Goal: Navigation & Orientation: Find specific page/section

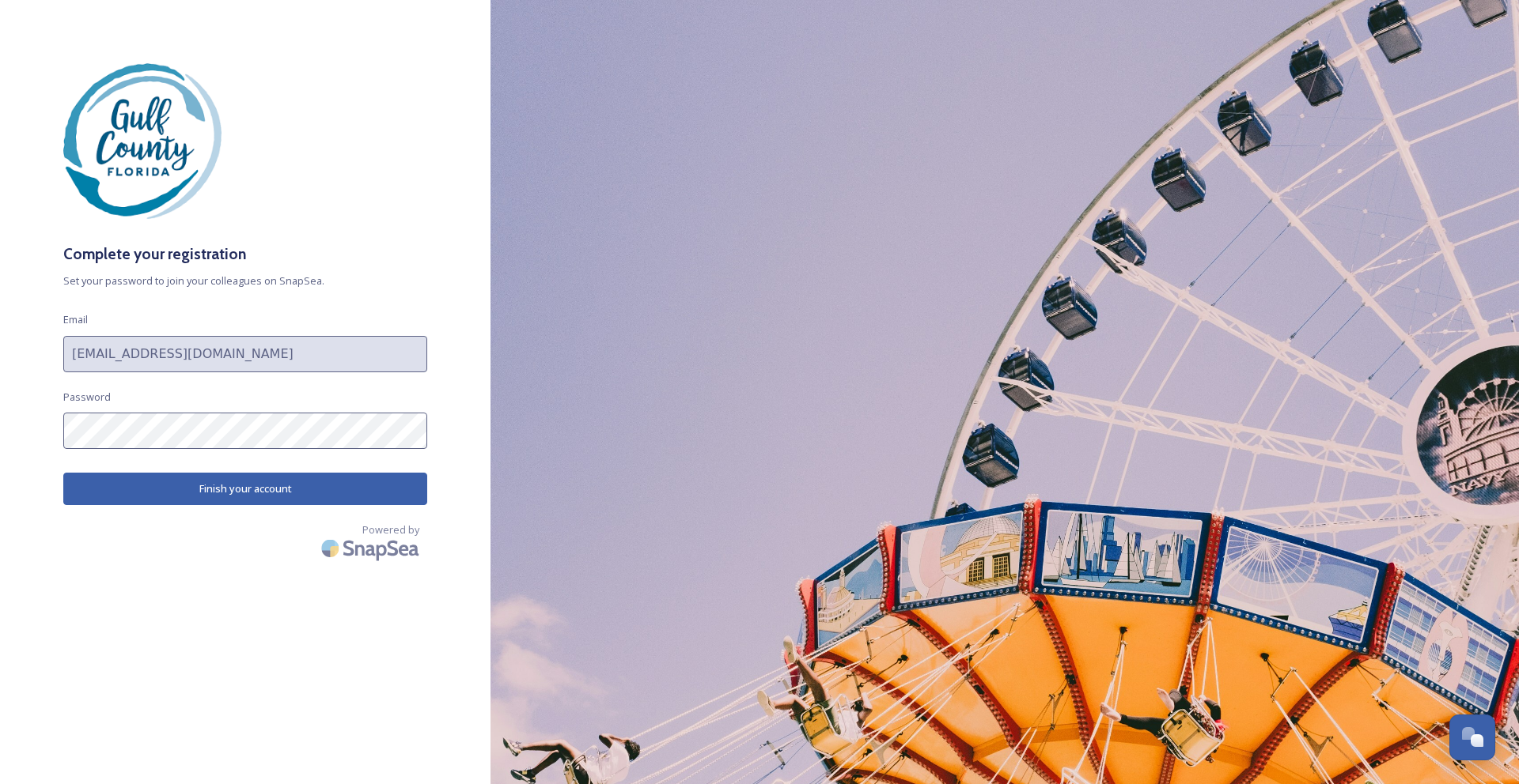
click at [229, 485] on button "Finish your account" at bounding box center [245, 489] width 364 height 33
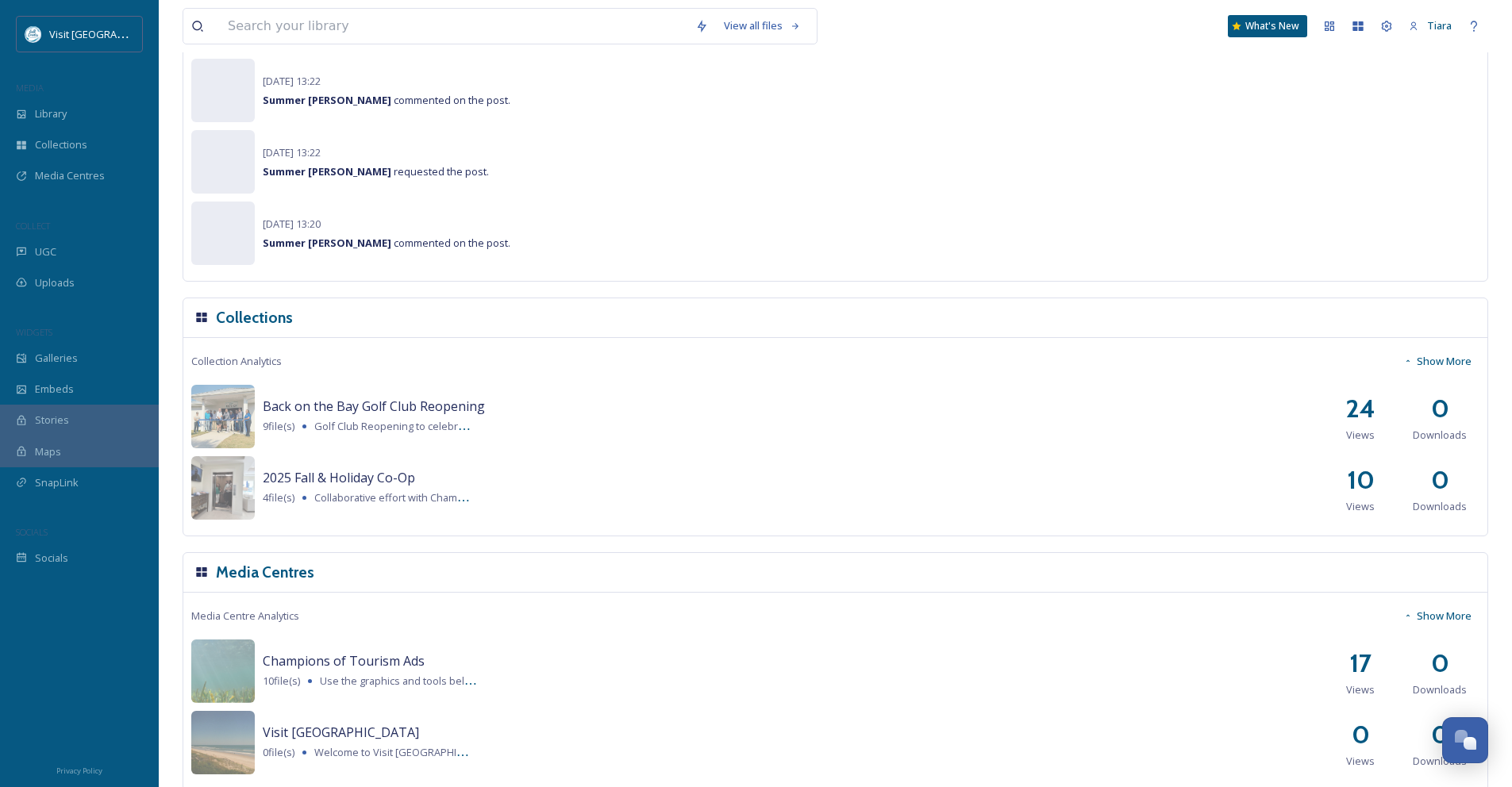
scroll to position [1364, 0]
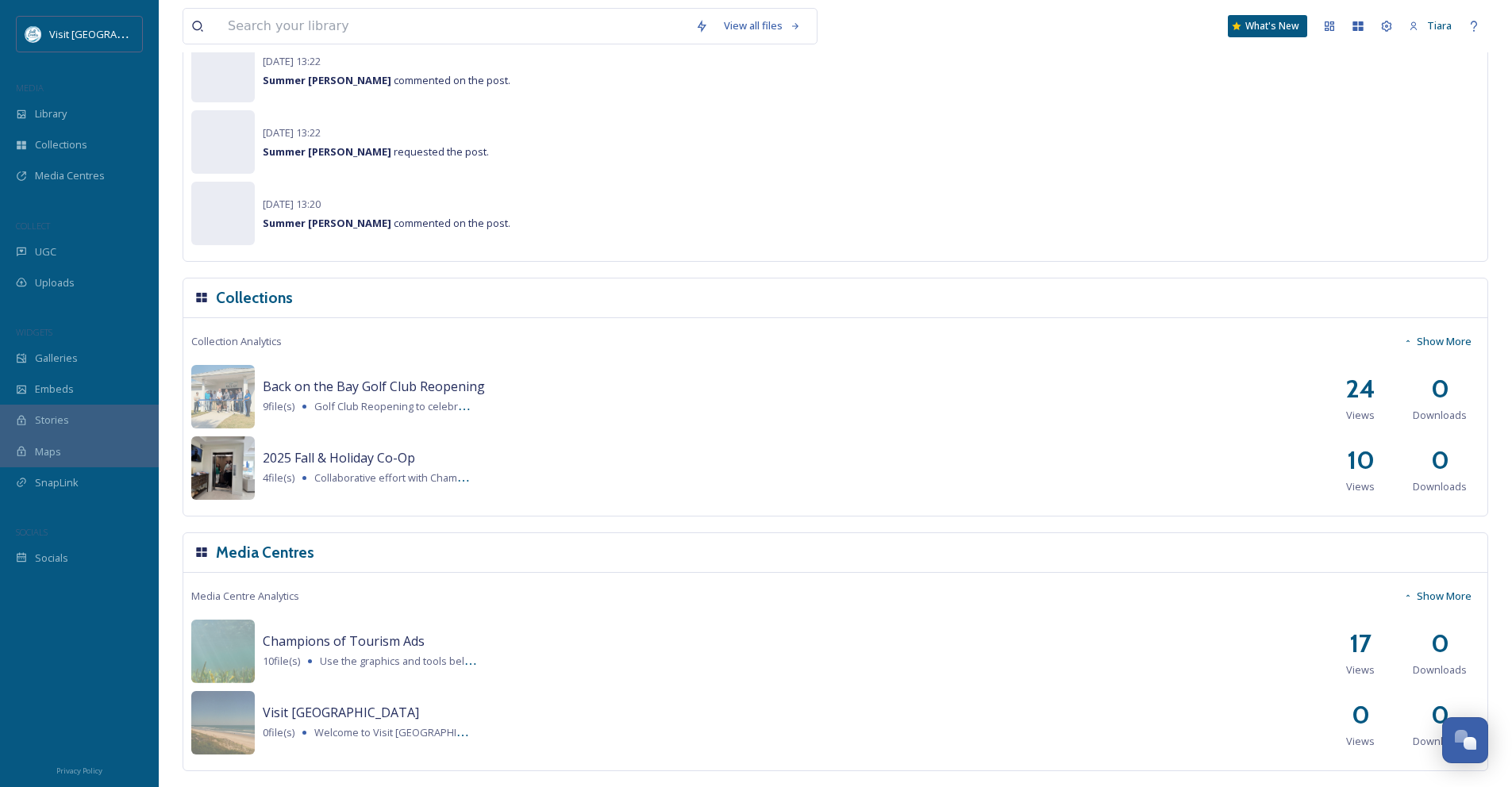
click at [234, 474] on img at bounding box center [223, 469] width 64 height 64
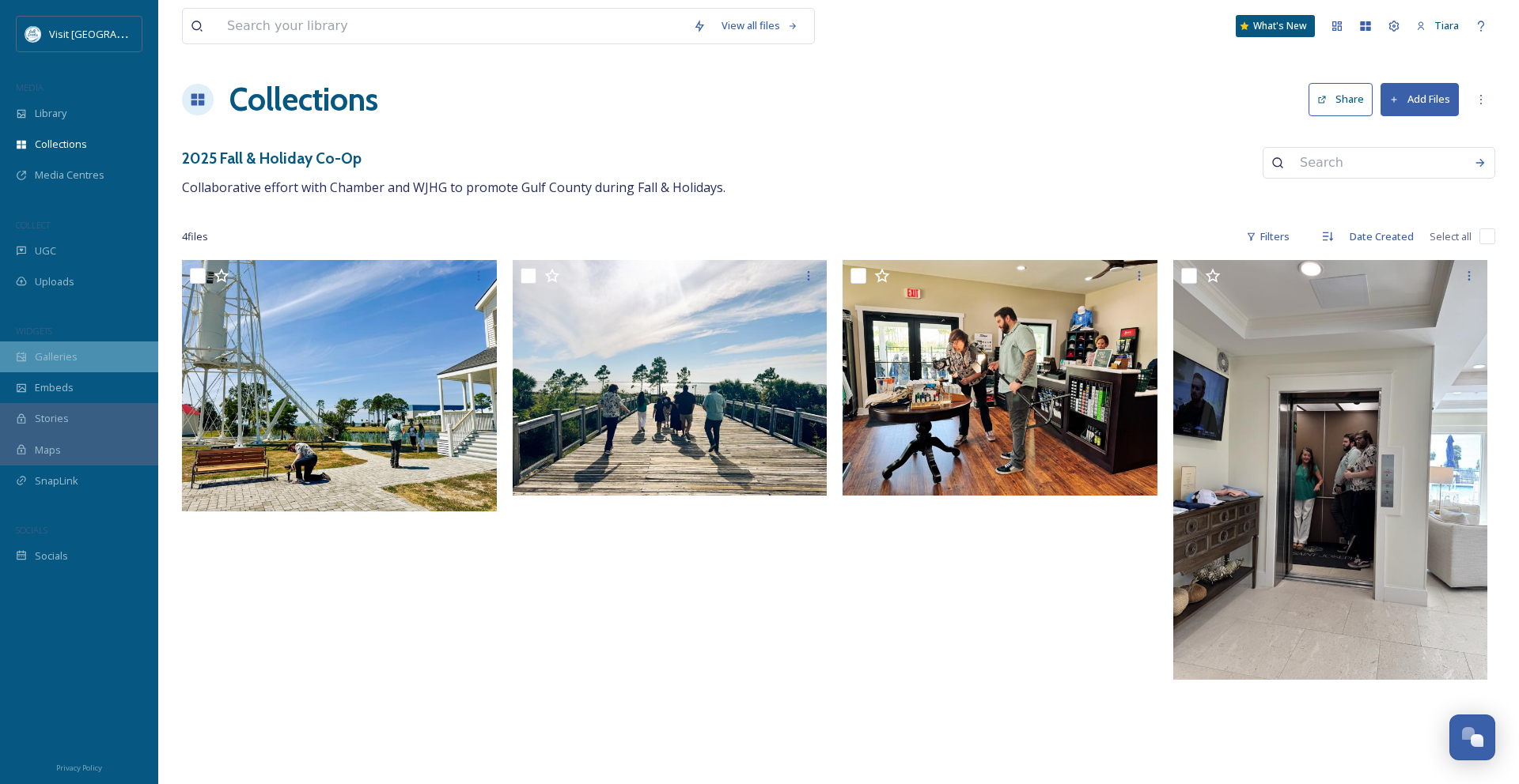
click at [89, 354] on div "Galleries" at bounding box center [79, 357] width 159 height 31
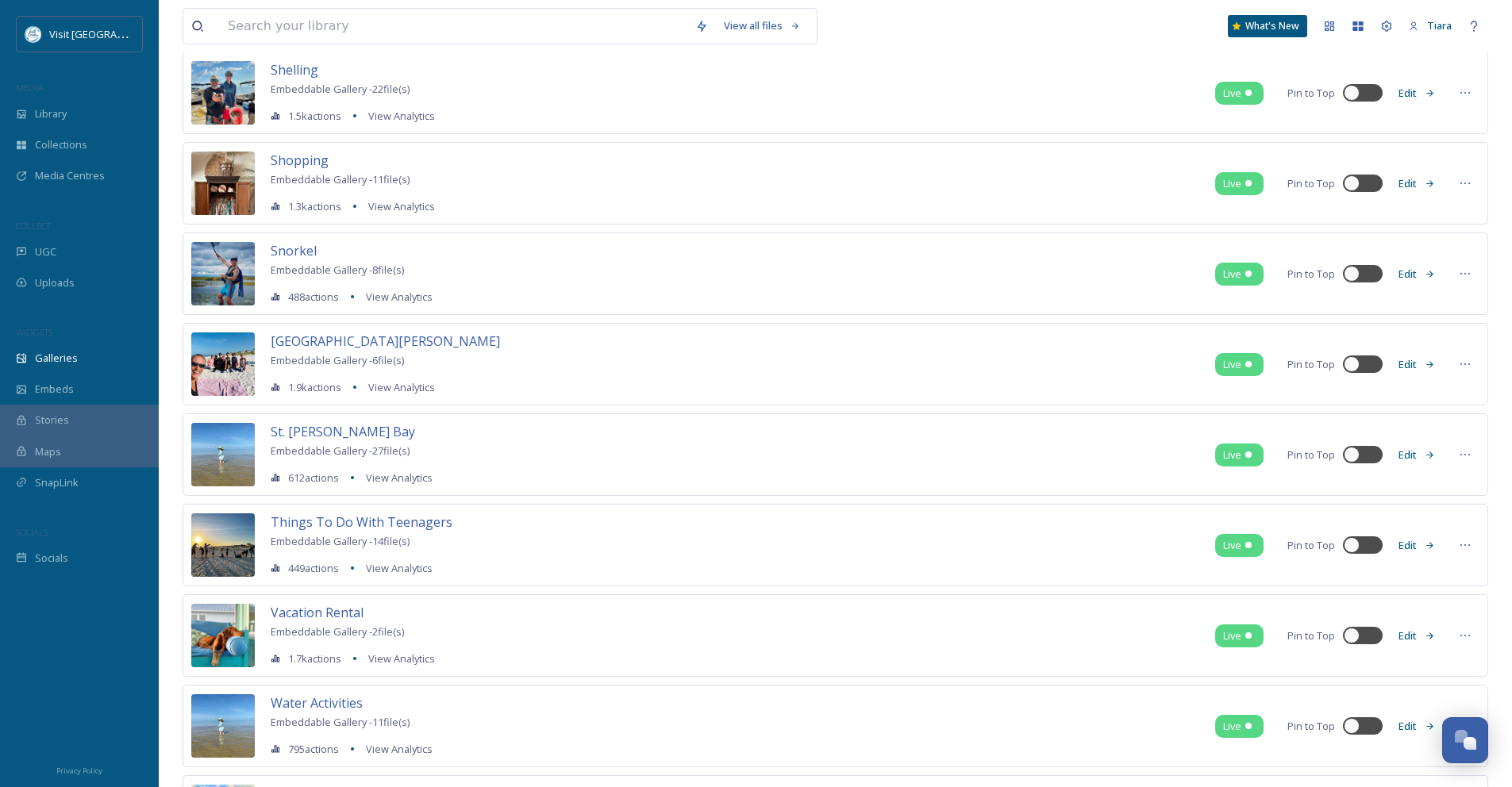
scroll to position [3144, 0]
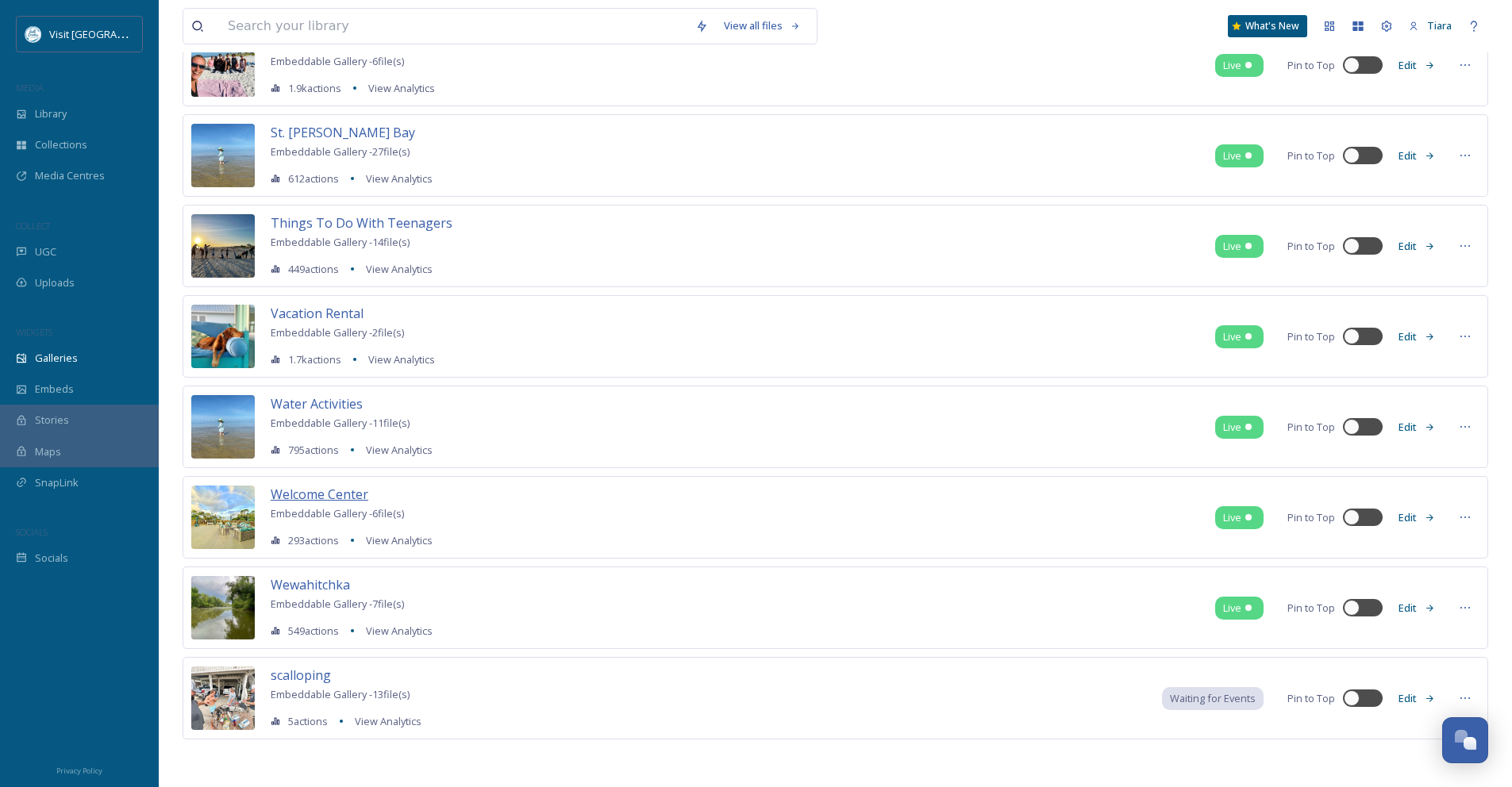
click at [315, 496] on span "Welcome Center" at bounding box center [319, 494] width 97 height 18
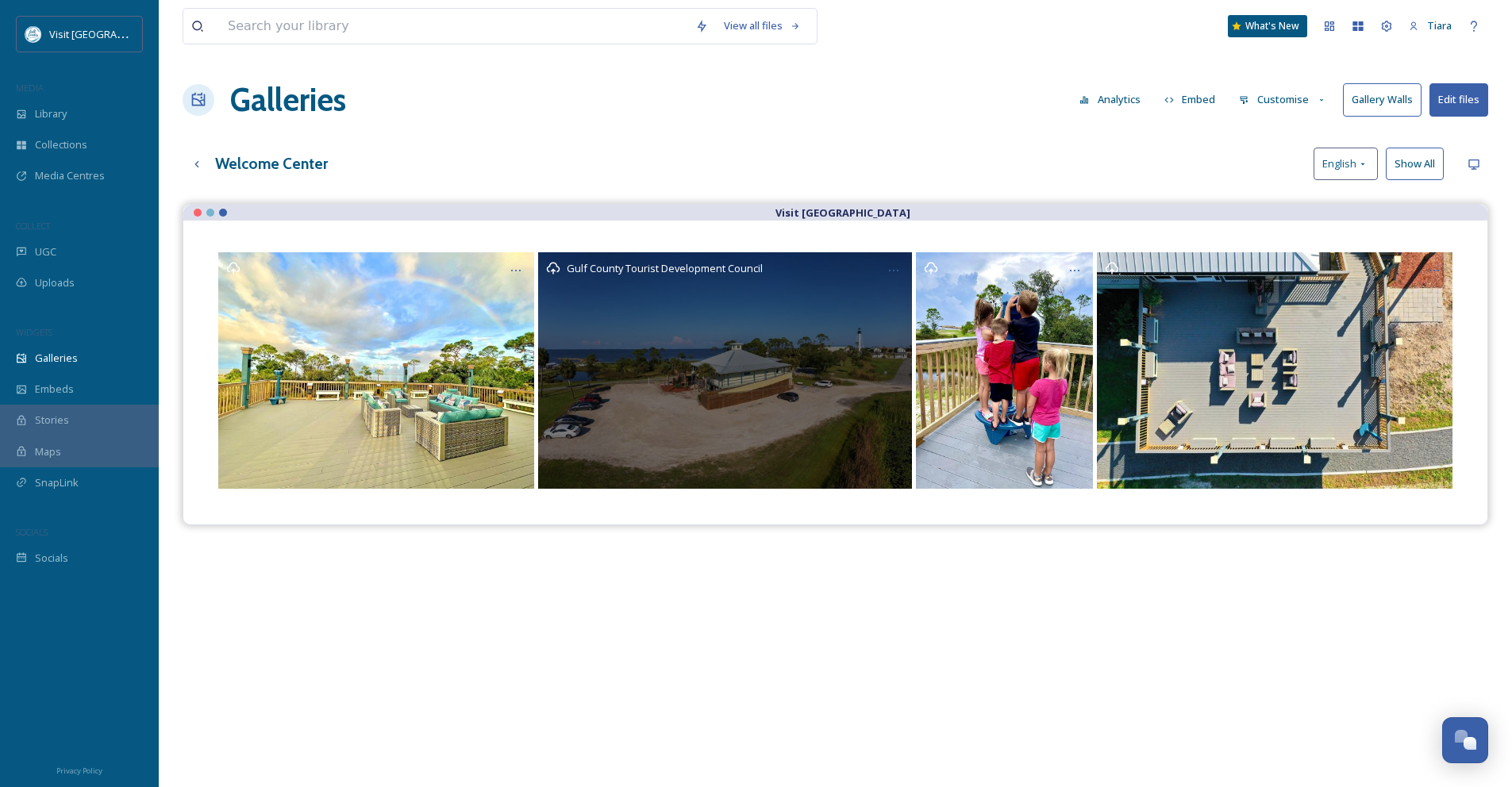
click at [642, 378] on div "Gulf County Tourist Development Council" at bounding box center [724, 371] width 373 height 237
click at [729, 375] on div "Gulf County Tourist Development Council" at bounding box center [724, 371] width 373 height 237
